Goal: Task Accomplishment & Management: Manage account settings

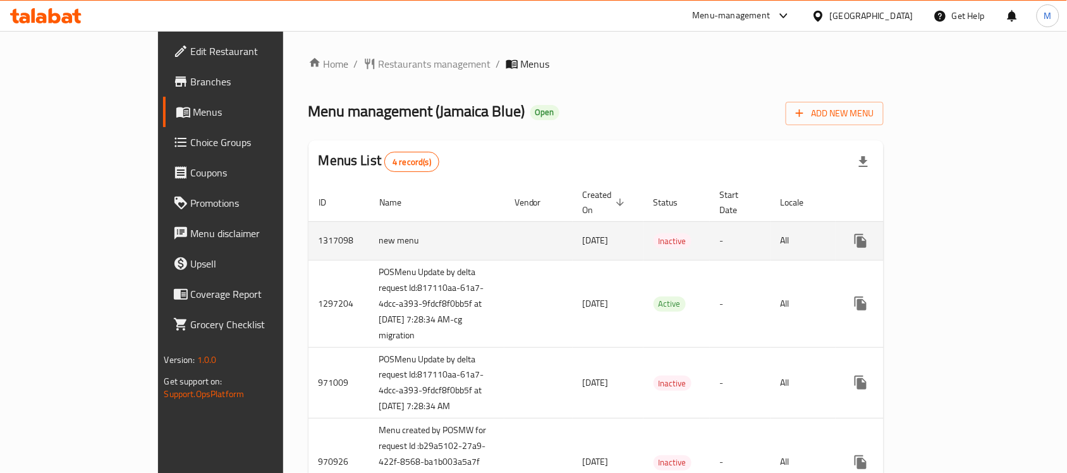
click at [958, 235] on icon "enhanced table" at bounding box center [952, 240] width 11 height 11
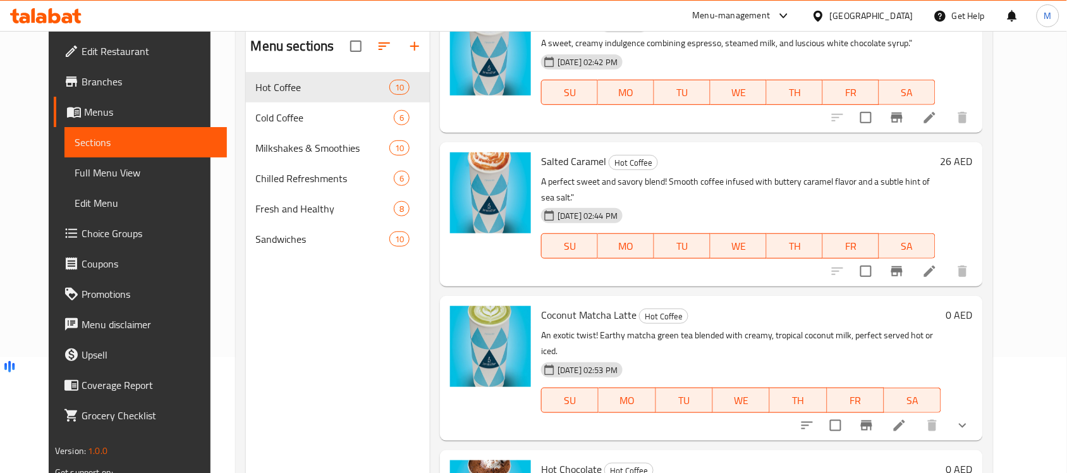
scroll to position [178, 0]
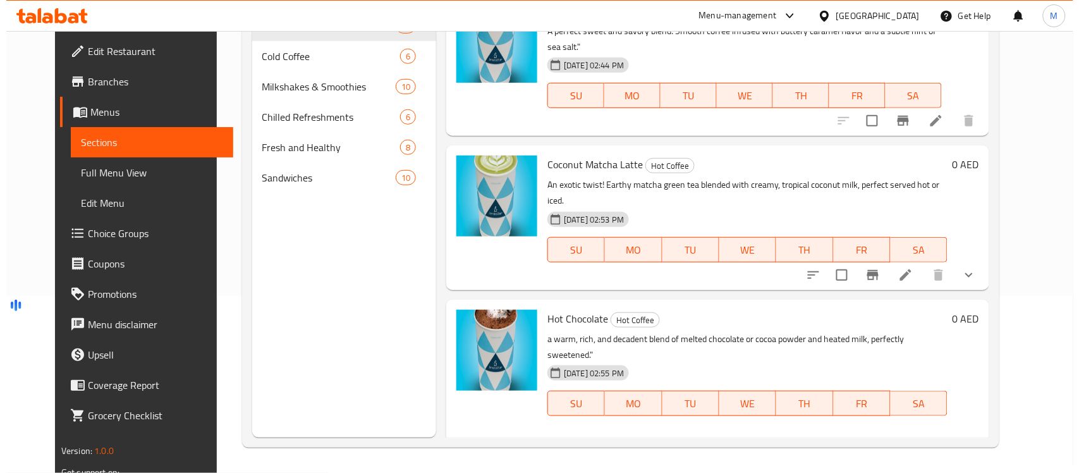
scroll to position [1085, 0]
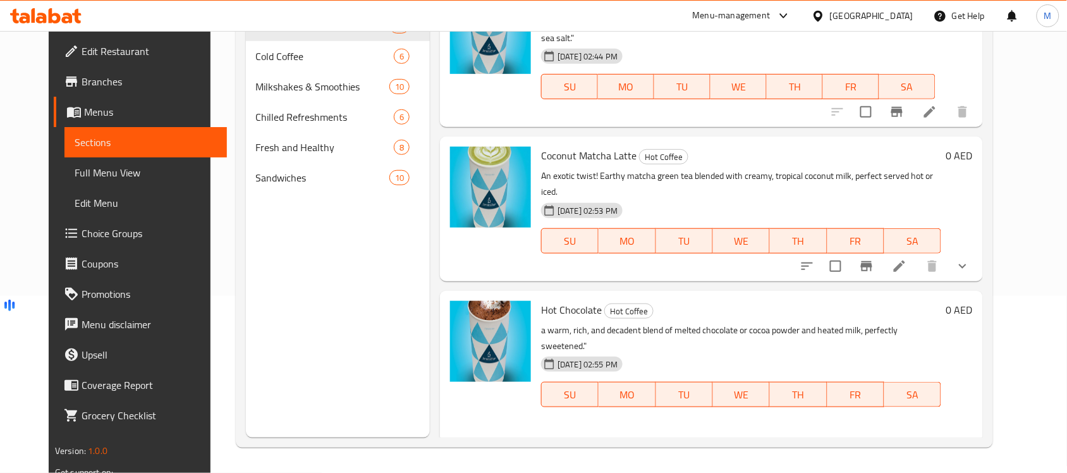
click at [634, 465] on span "melted chocolate" at bounding box center [635, 472] width 73 height 15
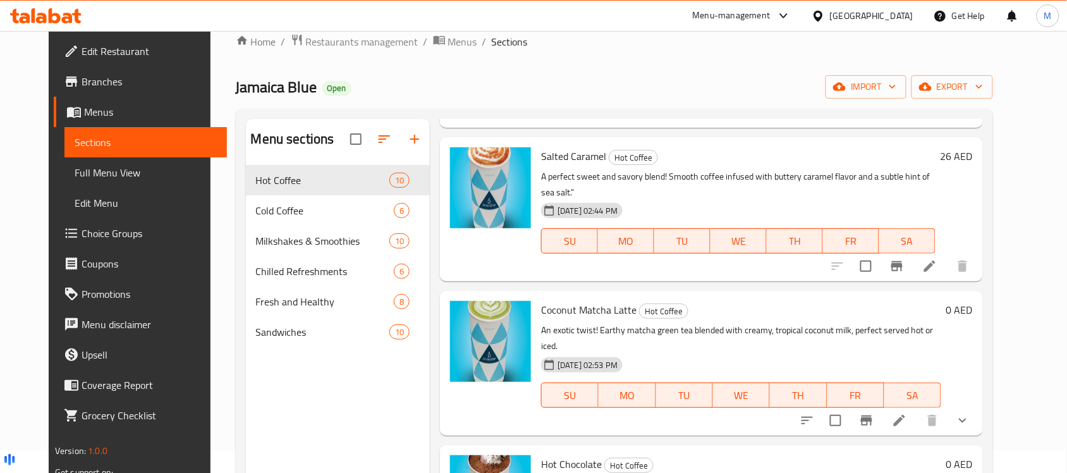
scroll to position [20, 0]
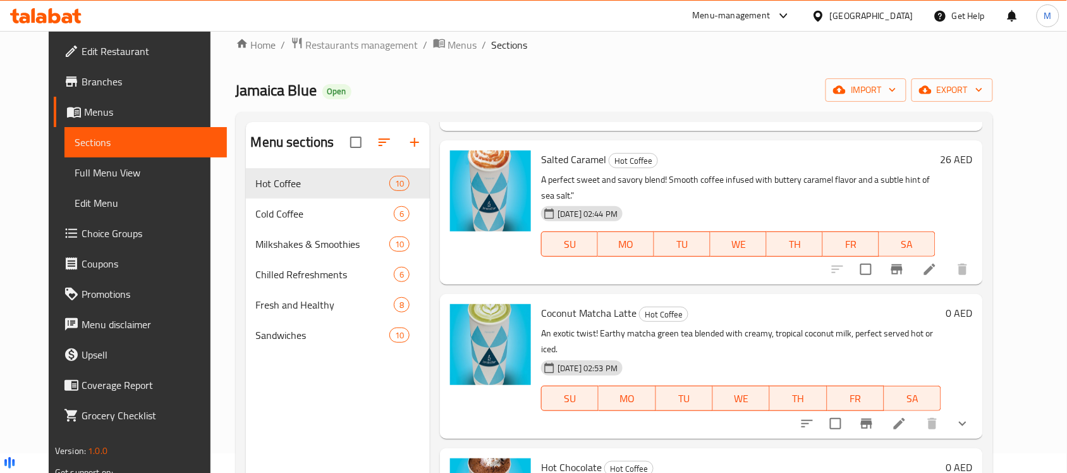
click at [82, 78] on span "Branches" at bounding box center [149, 81] width 135 height 15
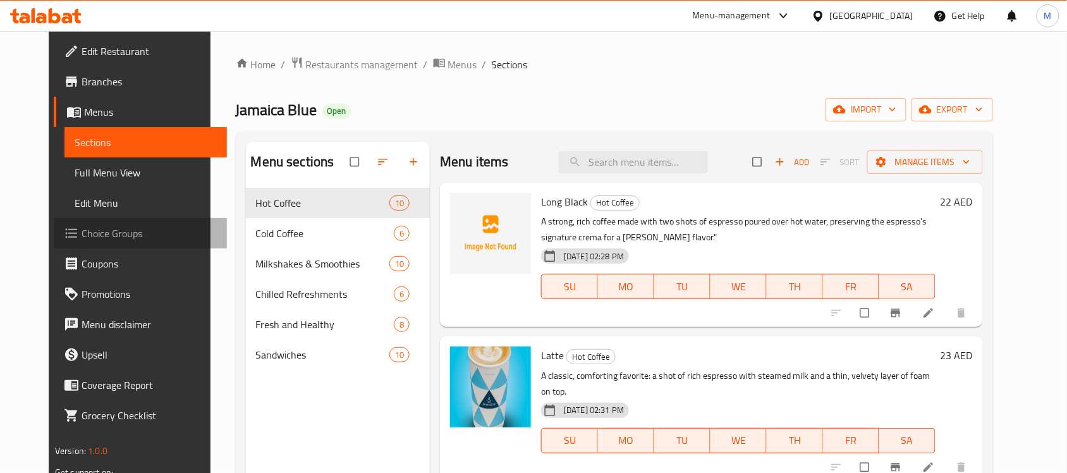
click at [82, 238] on span "Choice Groups" at bounding box center [149, 233] width 135 height 15
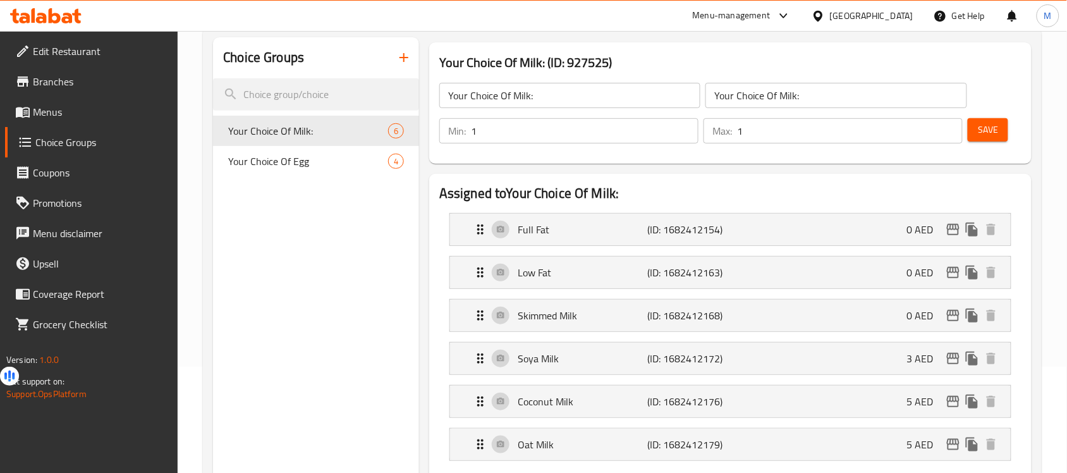
scroll to position [79, 0]
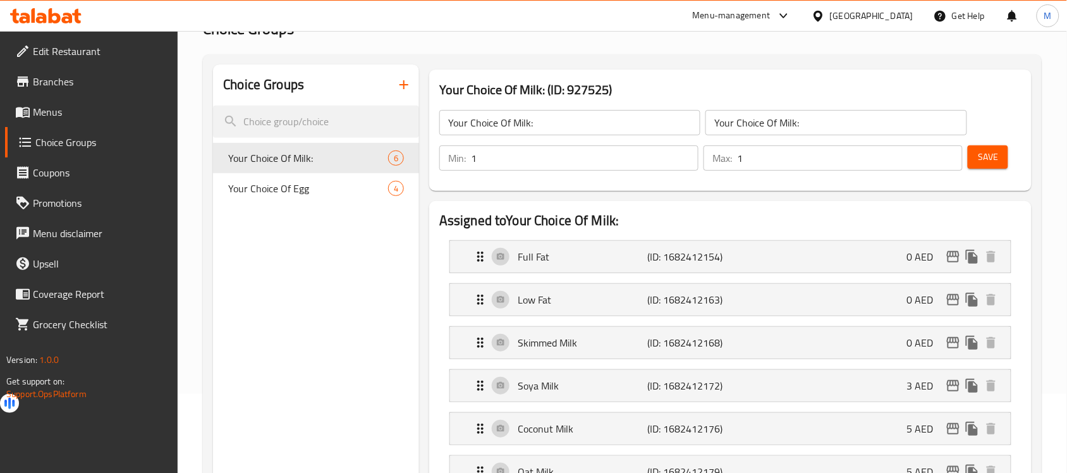
click at [867, 27] on div "[GEOGRAPHIC_DATA]" at bounding box center [863, 16] width 122 height 30
click at [820, 18] on icon at bounding box center [818, 15] width 9 height 11
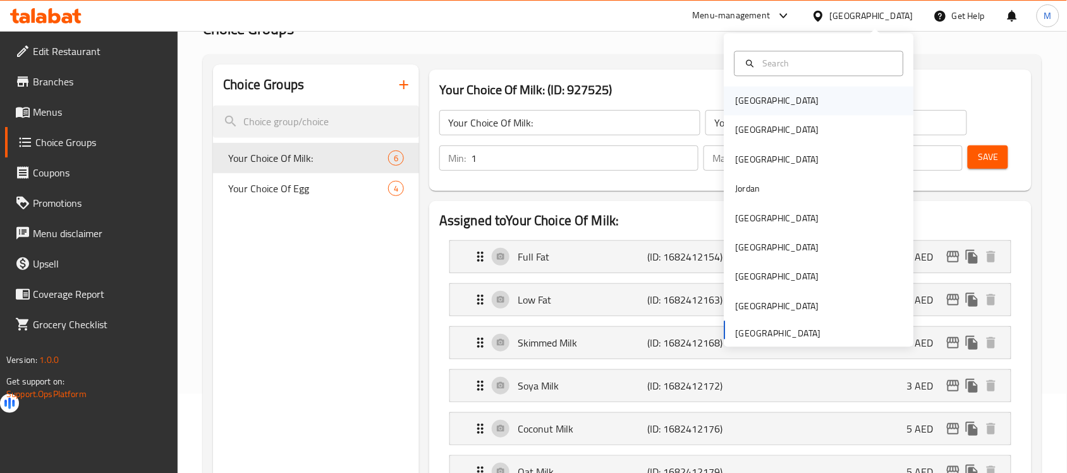
click at [768, 108] on div "Bahrain" at bounding box center [820, 101] width 190 height 29
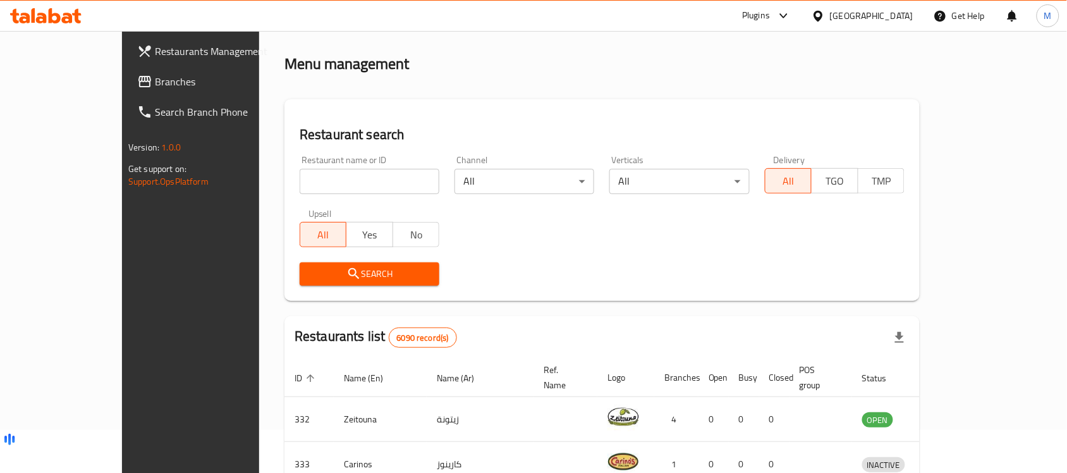
scroll to position [79, 0]
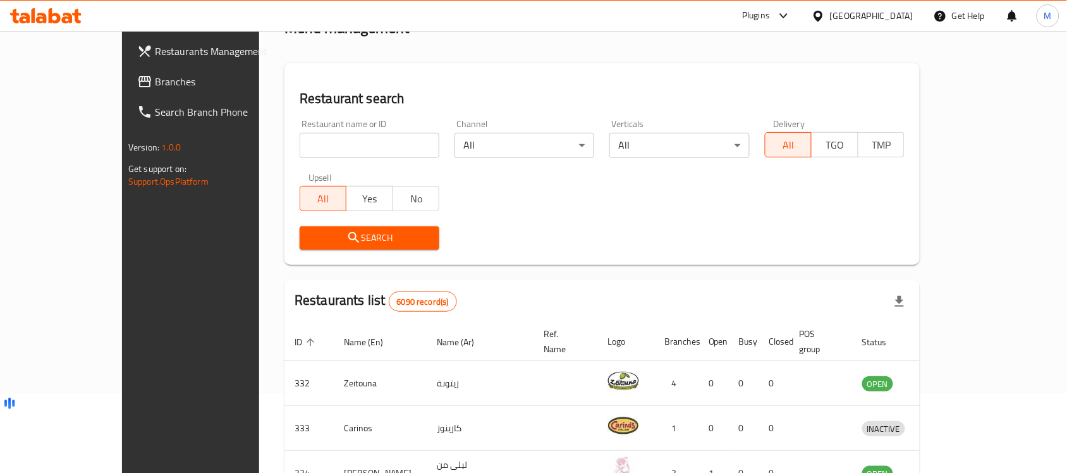
click at [155, 80] on span "Branches" at bounding box center [222, 81] width 135 height 15
